Goal: Task Accomplishment & Management: Manage account settings

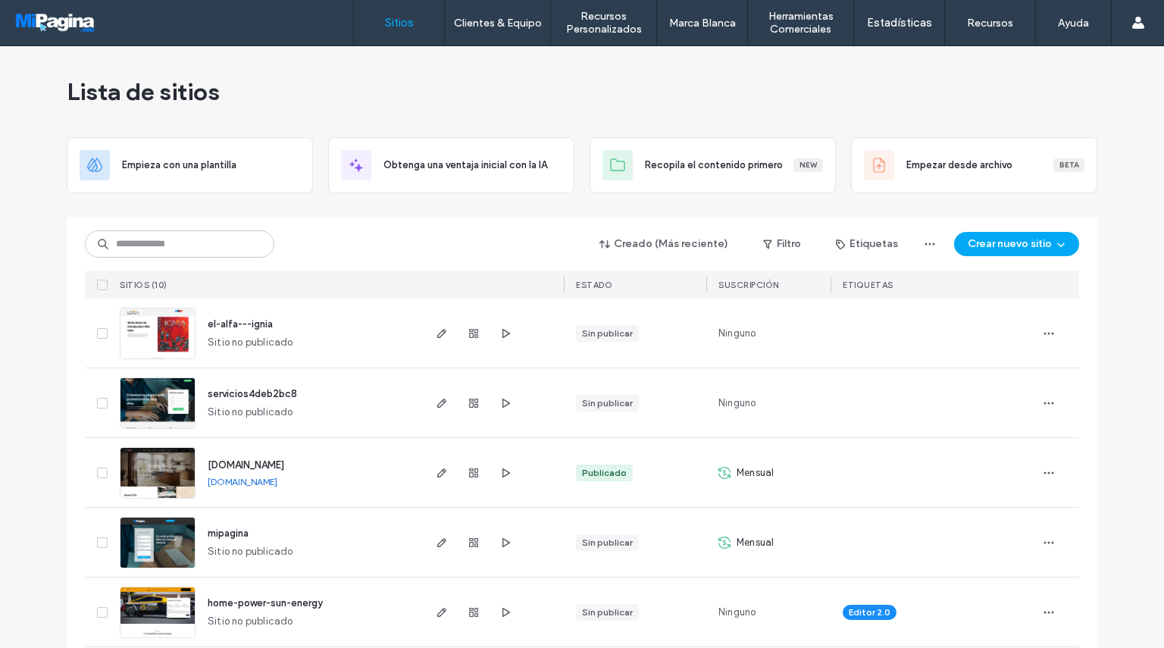
click at [449, 543] on div at bounding box center [474, 542] width 82 height 69
click at [437, 543] on use "button" at bounding box center [441, 542] width 9 height 9
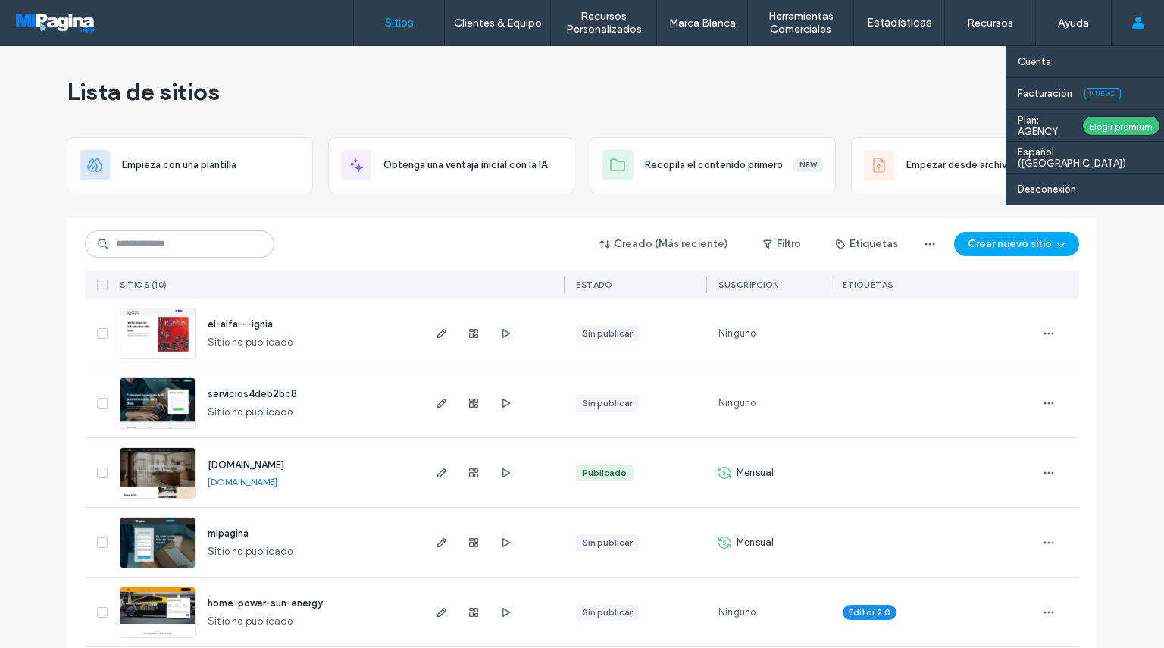
click at [1136, 30] on span at bounding box center [1138, 22] width 12 height 45
click at [1052, 188] on label "Desconexión" at bounding box center [1047, 188] width 58 height 11
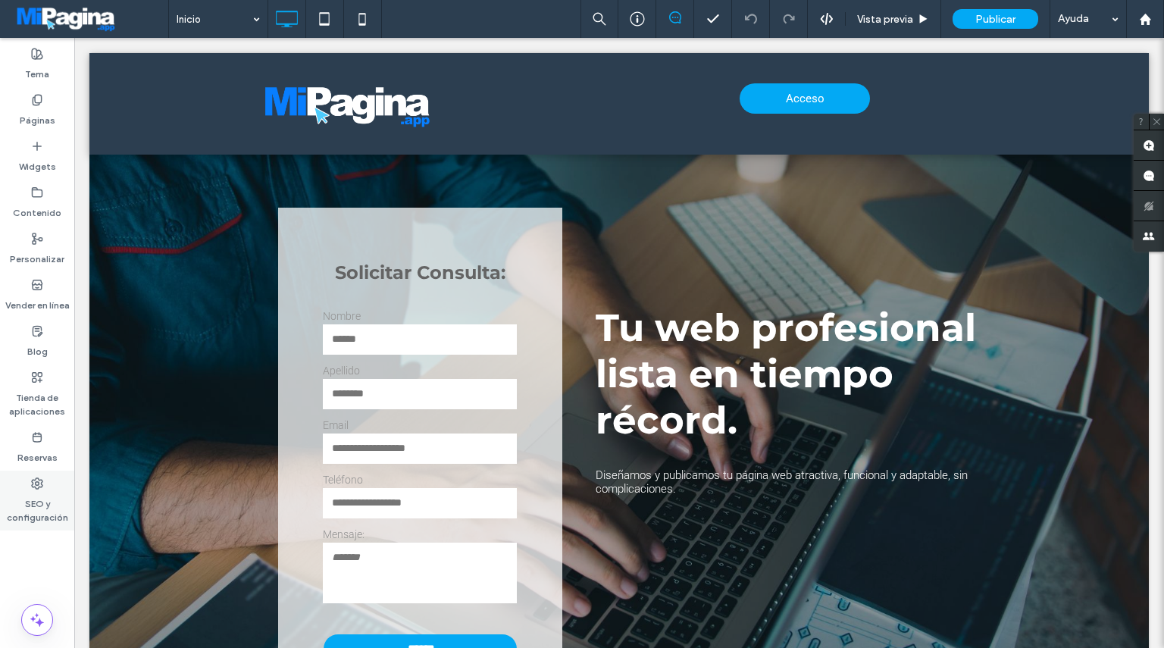
click at [42, 496] on label "SEO y configuración" at bounding box center [37, 507] width 74 height 35
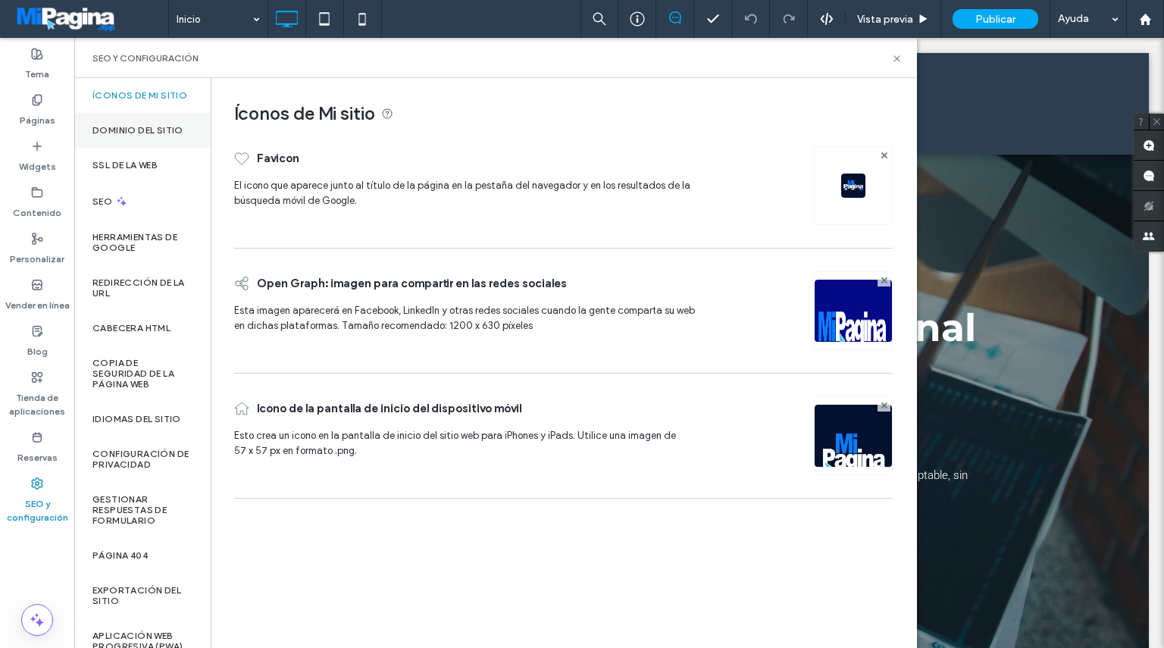
click at [146, 136] on label "Dominio del sitio" at bounding box center [137, 130] width 91 height 11
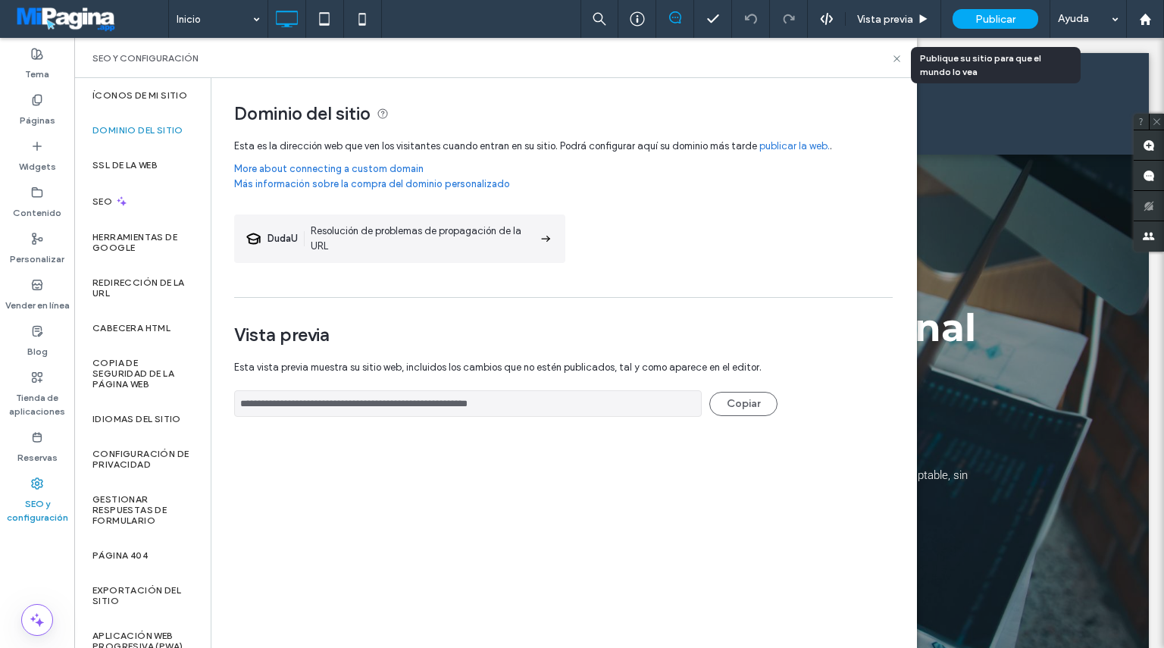
click at [991, 22] on span "Publicar" at bounding box center [996, 19] width 40 height 13
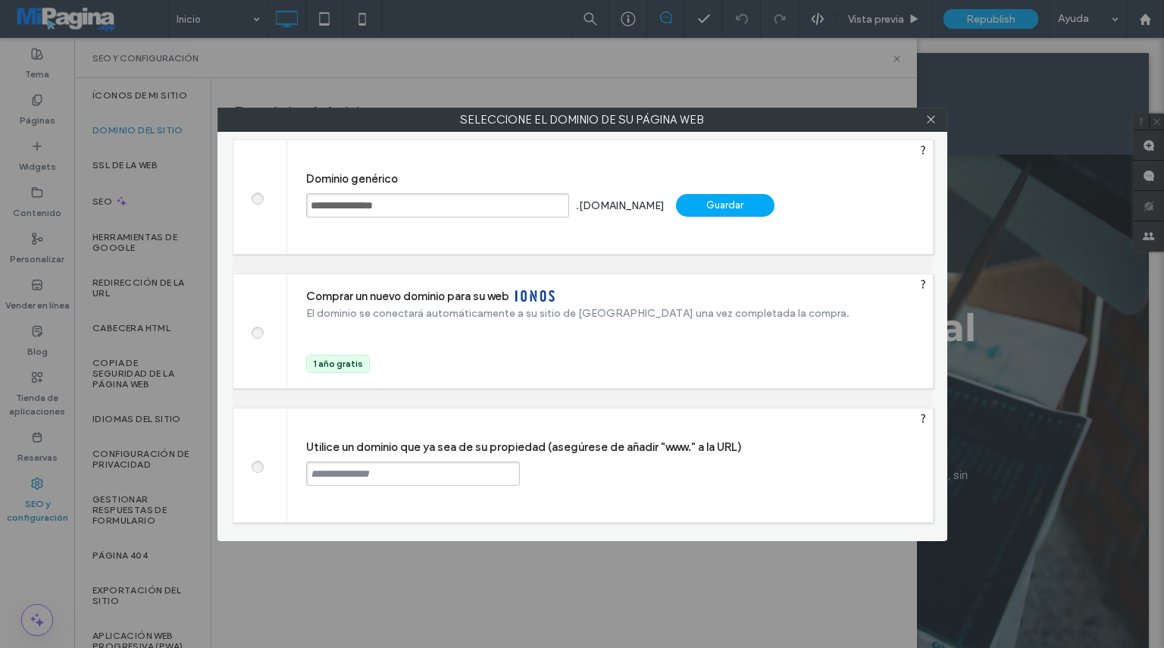
click at [356, 459] on div "Utilice un dominio que ya sea de su propiedad (asegúrese de añadir "www." a la …" at bounding box center [610, 466] width 646 height 114
click at [358, 471] on input "text" at bounding box center [413, 474] width 214 height 24
click at [926, 124] on icon at bounding box center [930, 119] width 11 height 11
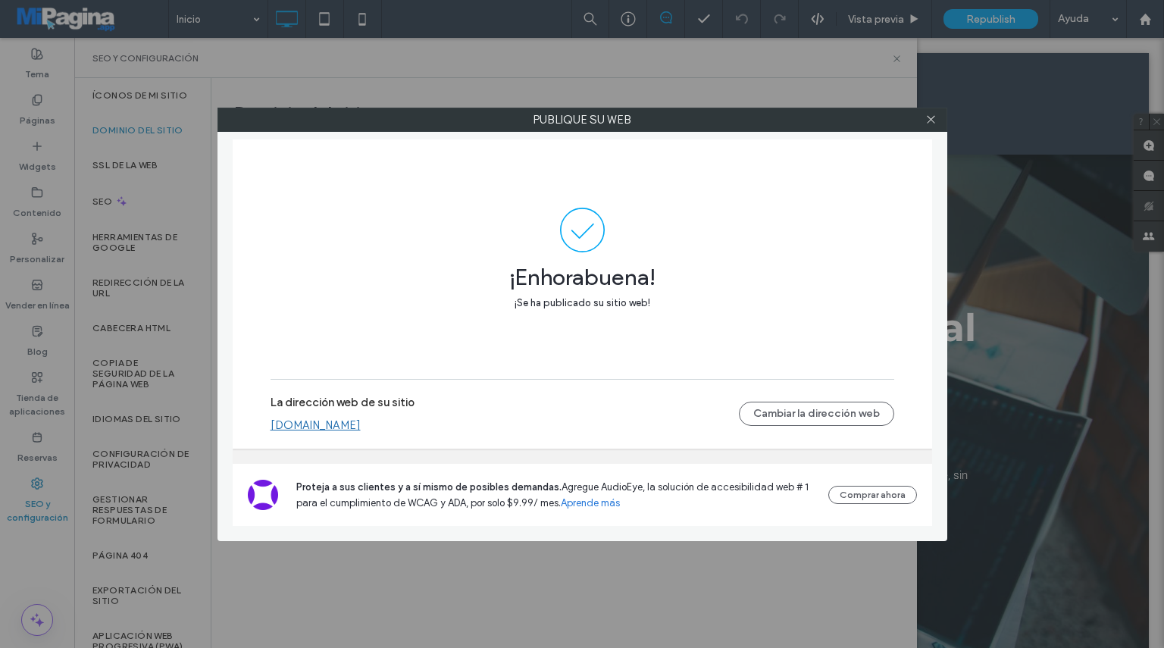
click at [361, 429] on link "mipaginafd96b1d7.multiscreensite.com" at bounding box center [316, 425] width 90 height 14
click at [925, 124] on div at bounding box center [931, 119] width 23 height 23
click at [928, 122] on icon at bounding box center [930, 119] width 11 height 11
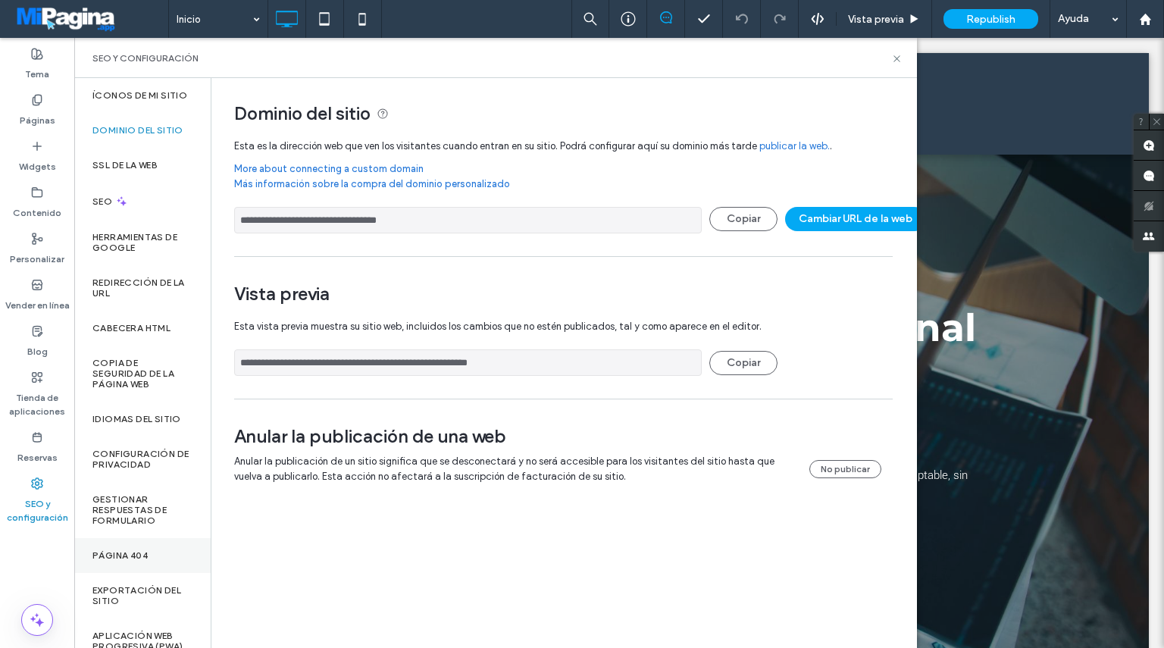
scroll to position [36, 0]
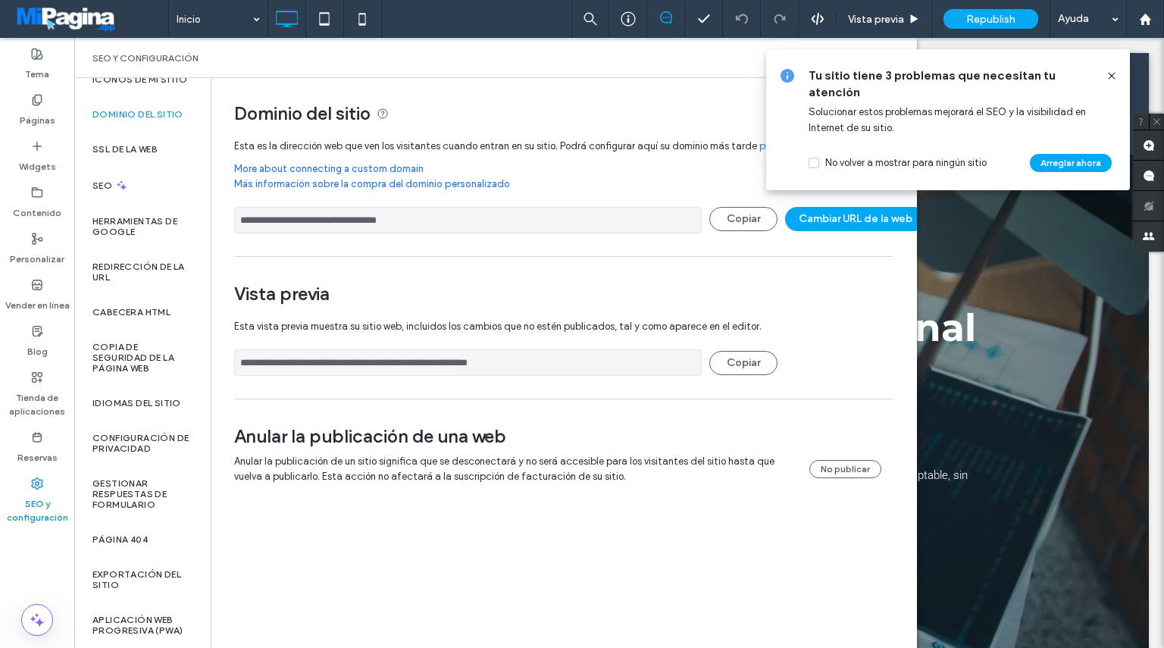
click at [1116, 78] on icon at bounding box center [1112, 76] width 12 height 12
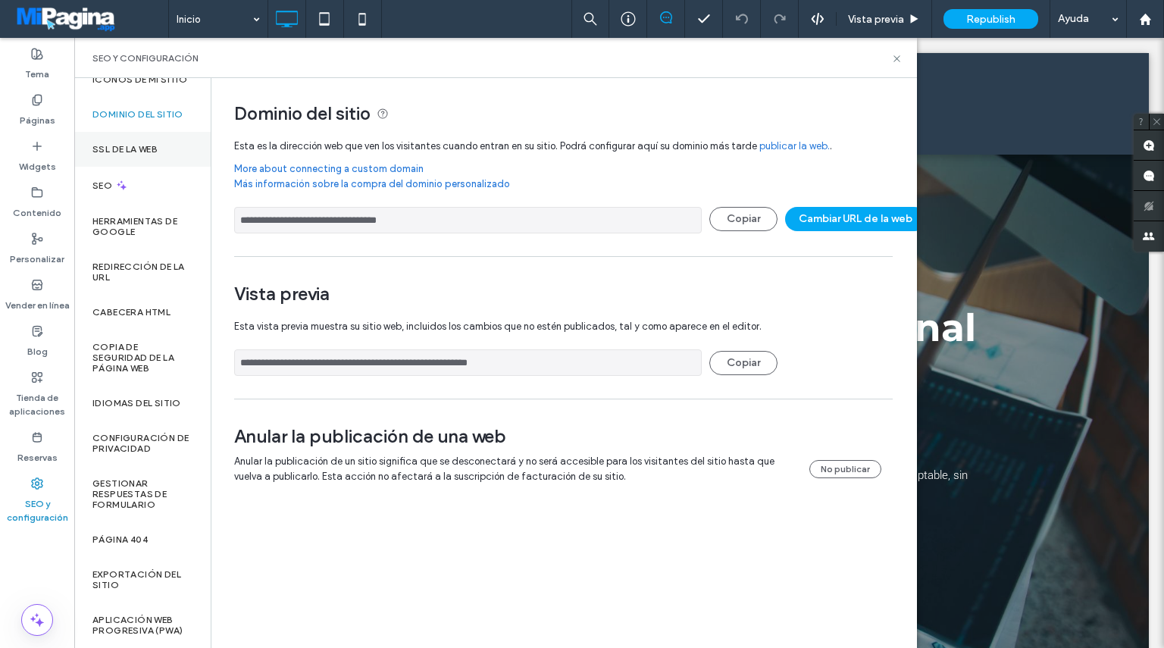
click at [146, 144] on label "SSL de la web" at bounding box center [124, 149] width 65 height 11
